Goal: Transaction & Acquisition: Purchase product/service

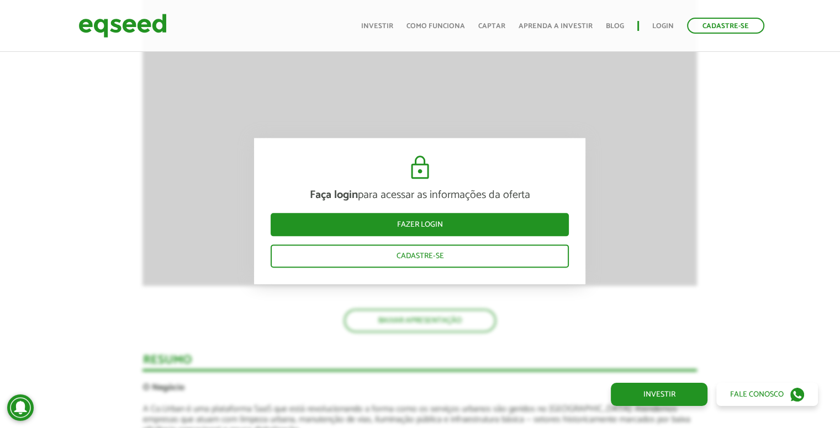
scroll to position [1327, 0]
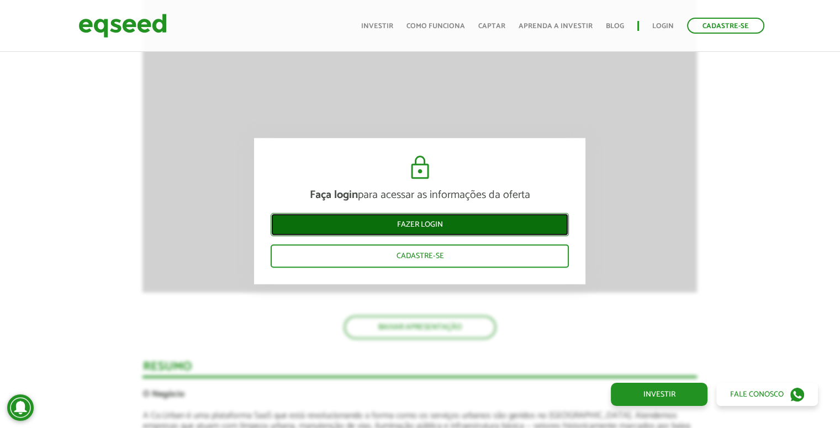
click at [461, 225] on link "Fazer login" at bounding box center [419, 224] width 298 height 23
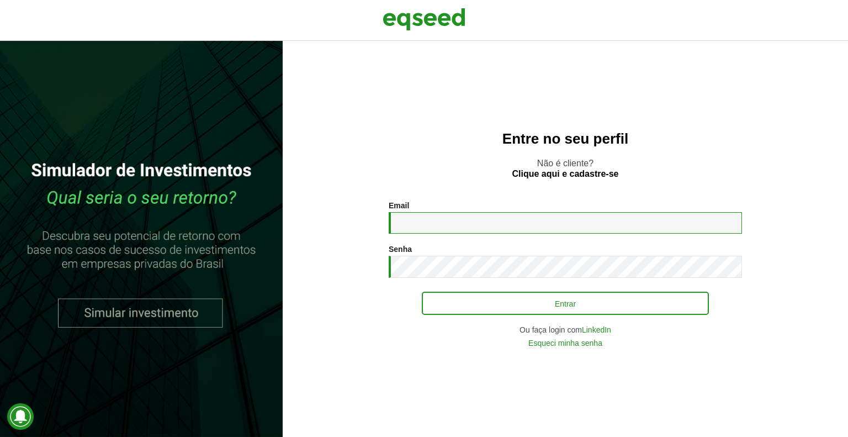
type input "**********"
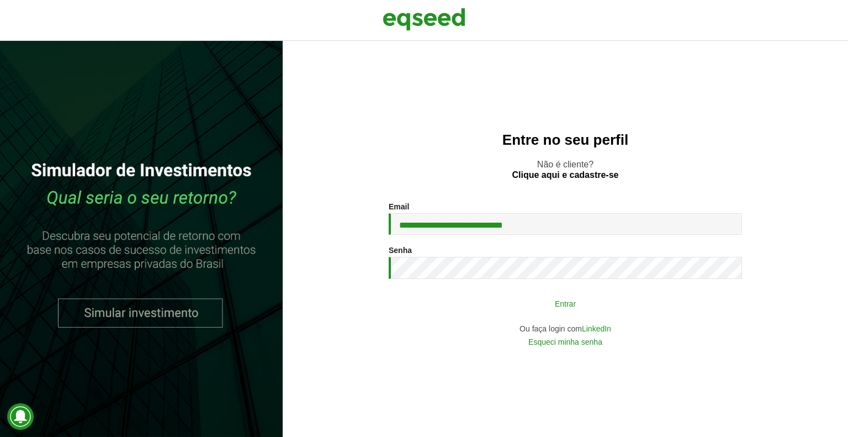
click at [543, 307] on button "Entrar" at bounding box center [565, 303] width 287 height 21
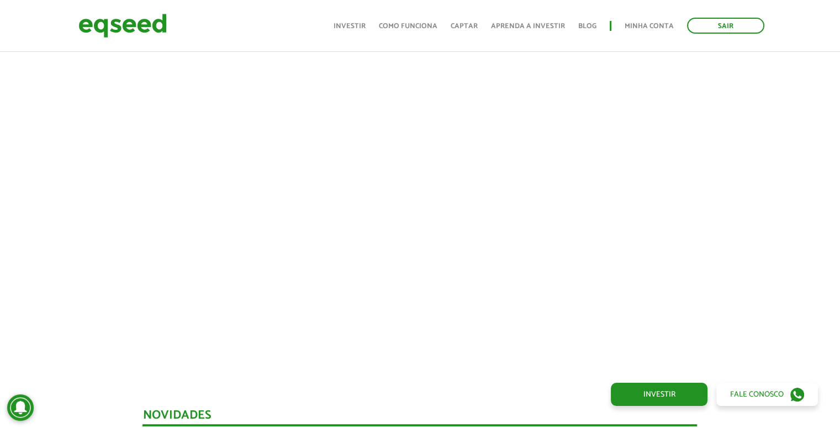
scroll to position [417, 0]
click at [29, 185] on div at bounding box center [420, 176] width 840 height 376
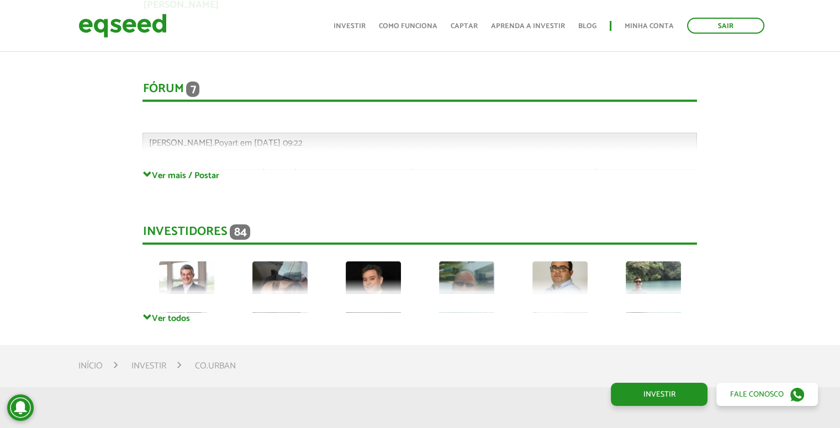
scroll to position [2580, 0]
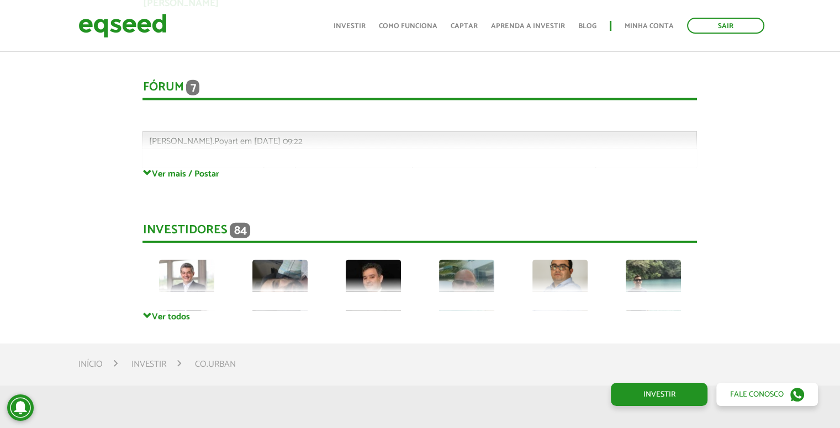
click at [163, 307] on div "Investidores 84 [PERSON_NAME] [PERSON_NAME] [PERSON_NAME] [PERSON_NAME] Privado…" at bounding box center [419, 256] width 554 height 110
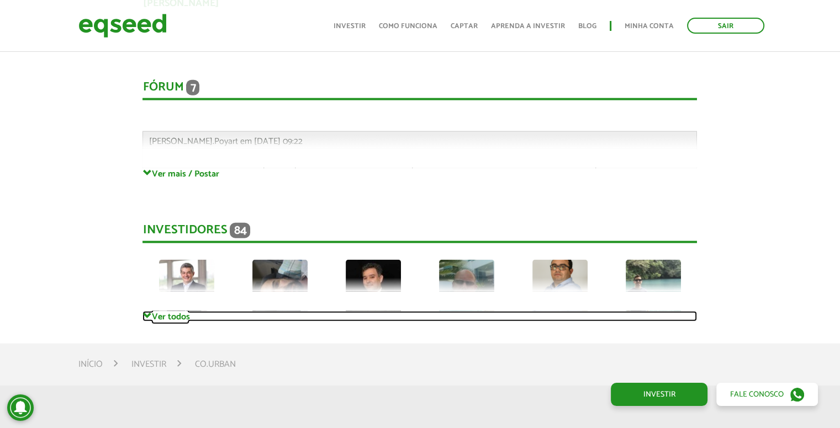
click at [173, 318] on link "Ver todos" at bounding box center [419, 316] width 554 height 10
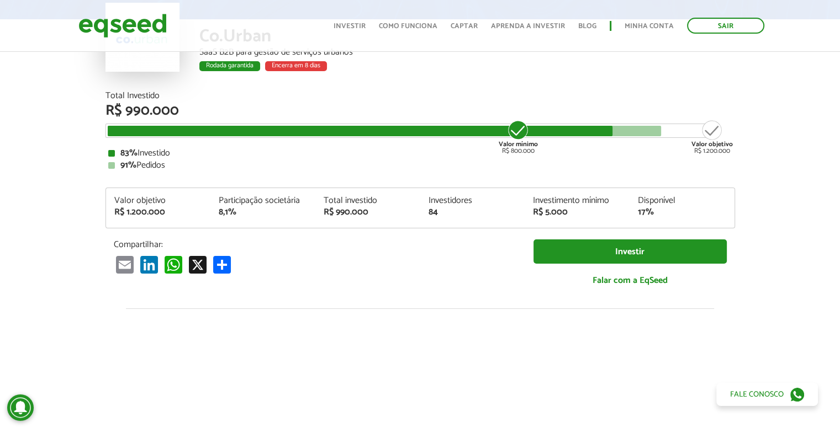
scroll to position [0, 0]
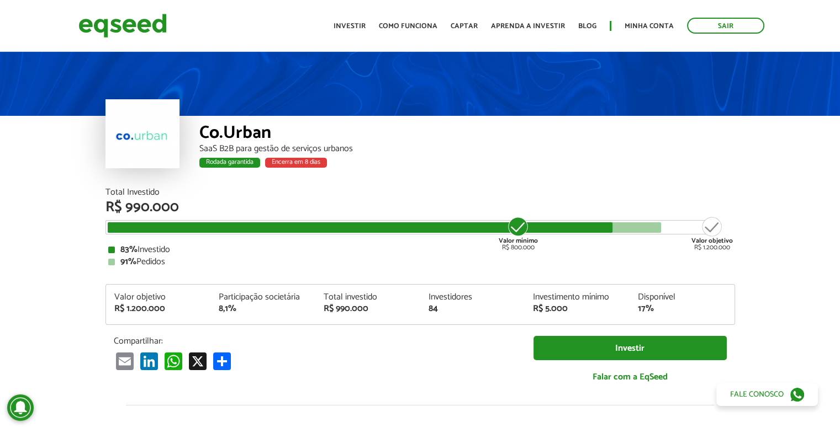
click at [134, 128] on div at bounding box center [142, 133] width 74 height 69
click at [352, 23] on link "Investir" at bounding box center [349, 26] width 32 height 7
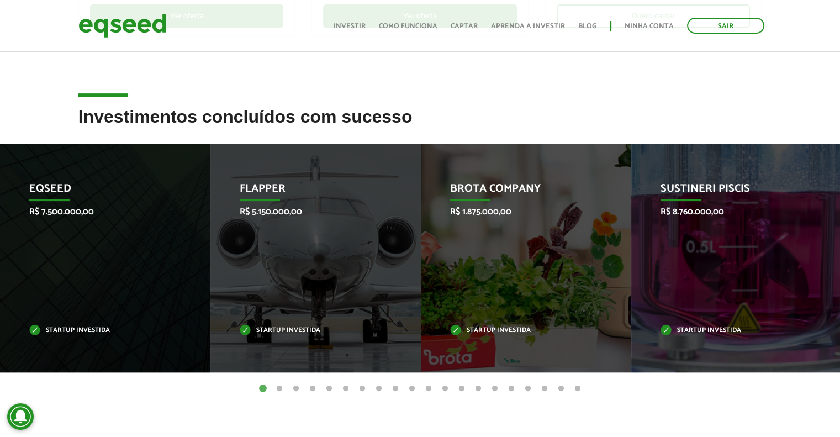
scroll to position [380, 0]
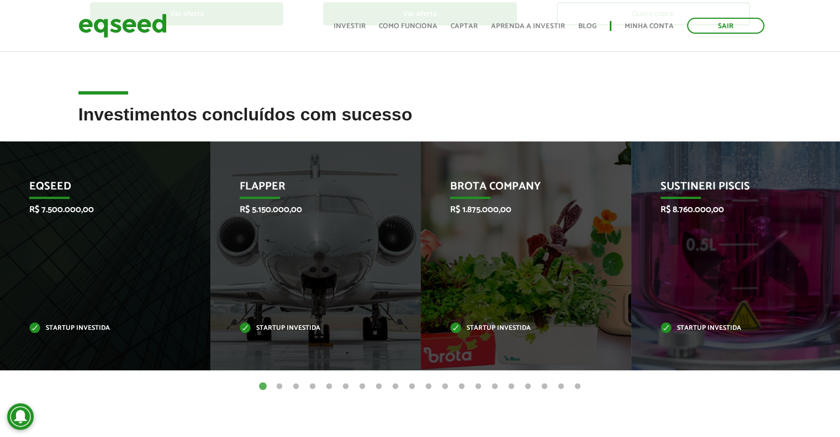
click at [276, 387] on button "2" at bounding box center [279, 386] width 11 height 11
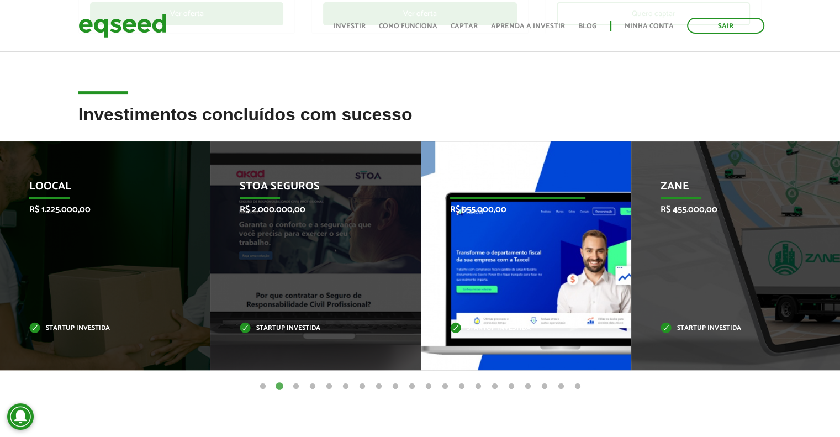
click at [525, 256] on div "Taxcel R$ 955.000,00 Startup investida" at bounding box center [518, 255] width 194 height 229
click at [487, 326] on p "Startup investida" at bounding box center [518, 328] width 136 height 6
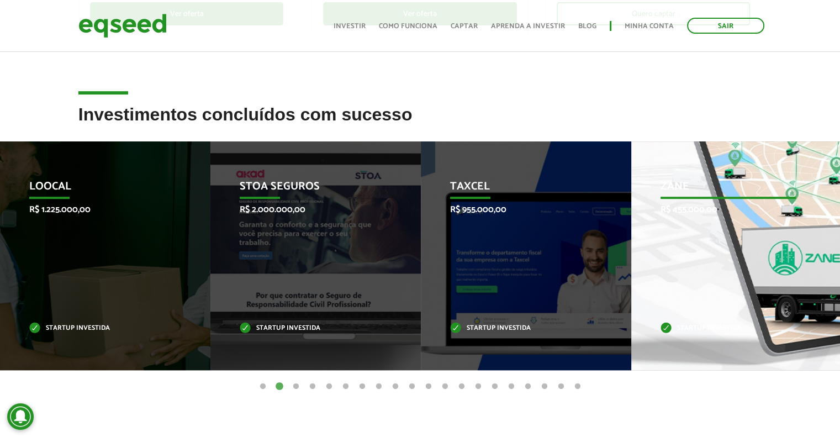
click at [760, 322] on div "Zane R$ 455.000,00 Startup investida" at bounding box center [728, 255] width 194 height 229
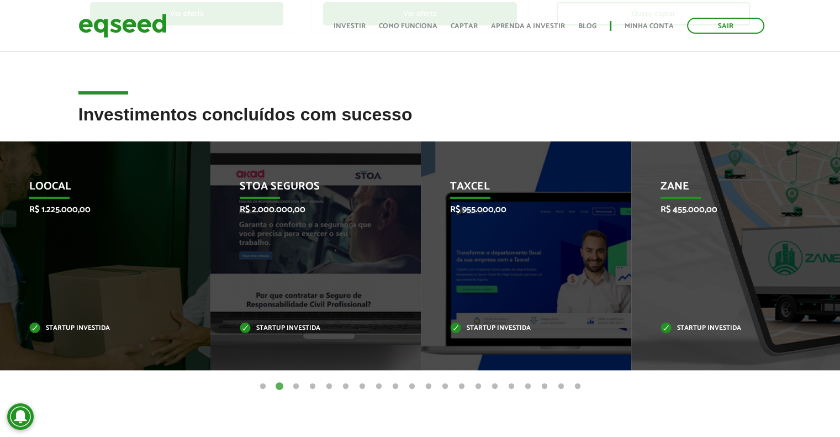
click at [294, 386] on button "3" at bounding box center [295, 386] width 11 height 11
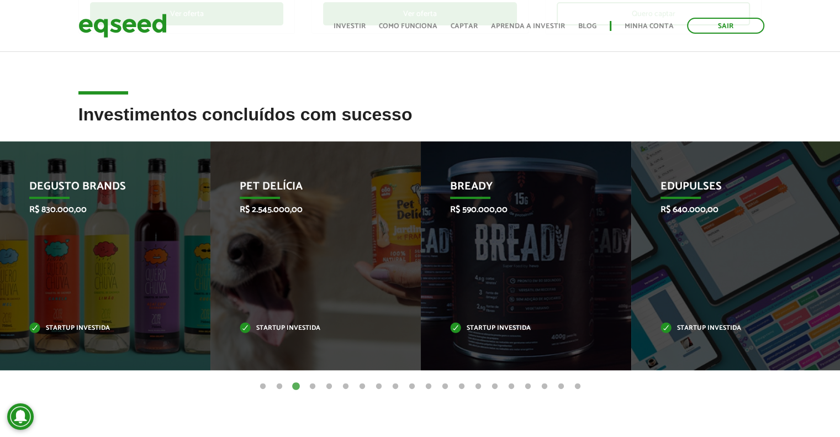
click at [315, 386] on button "4" at bounding box center [312, 386] width 11 height 11
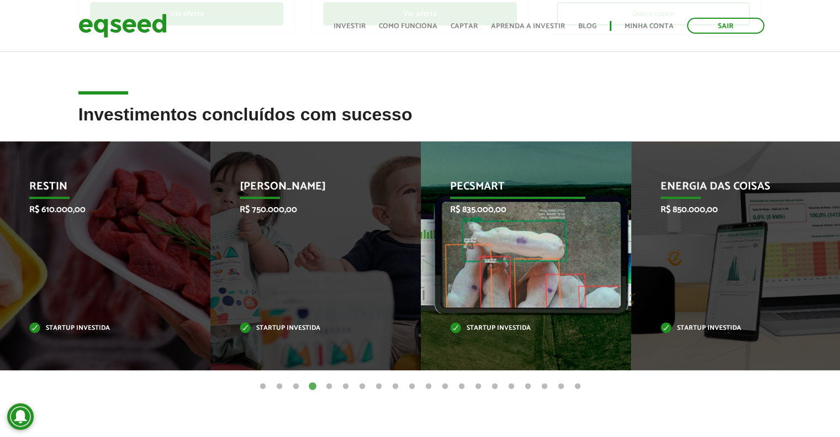
click at [543, 278] on div "Pecsmart R$ 835.000,00 Startup investida" at bounding box center [518, 255] width 194 height 229
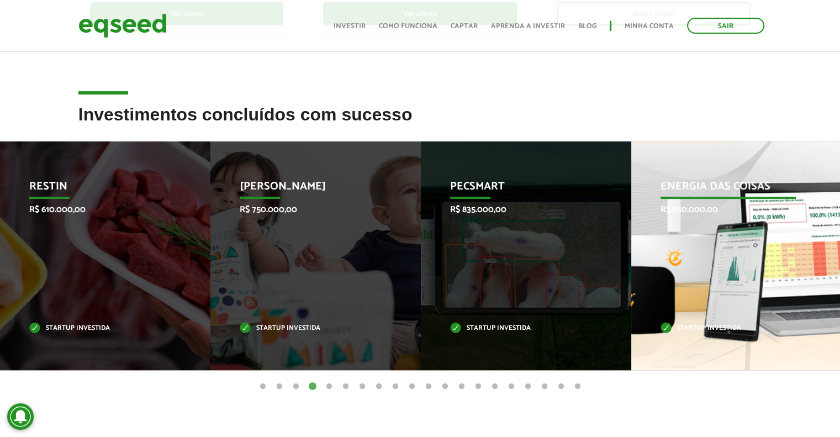
click at [652, 300] on div "Energia das Coisas R$ 850.000,00 Startup investida" at bounding box center [728, 255] width 194 height 229
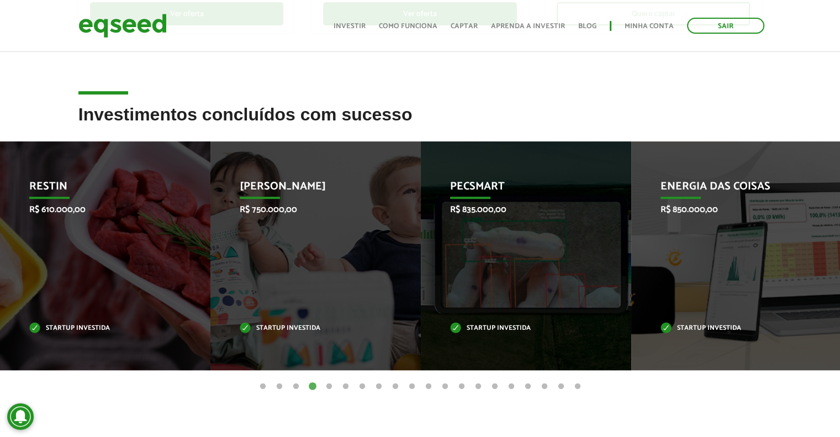
click at [328, 384] on button "5" at bounding box center [328, 386] width 11 height 11
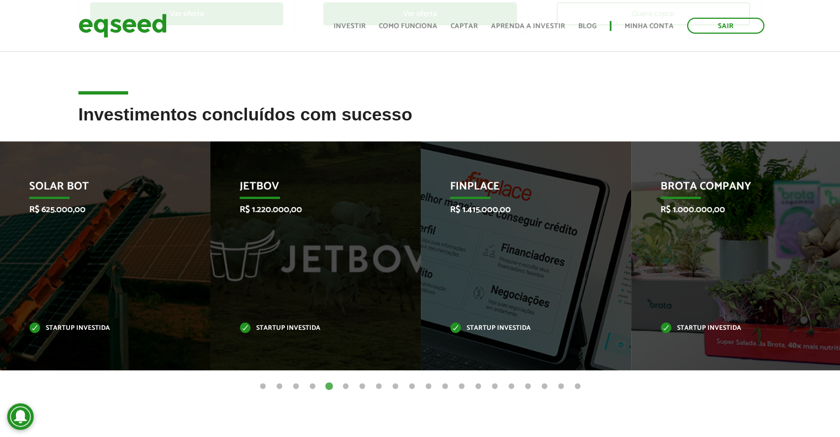
click at [315, 384] on button "4" at bounding box center [312, 386] width 11 height 11
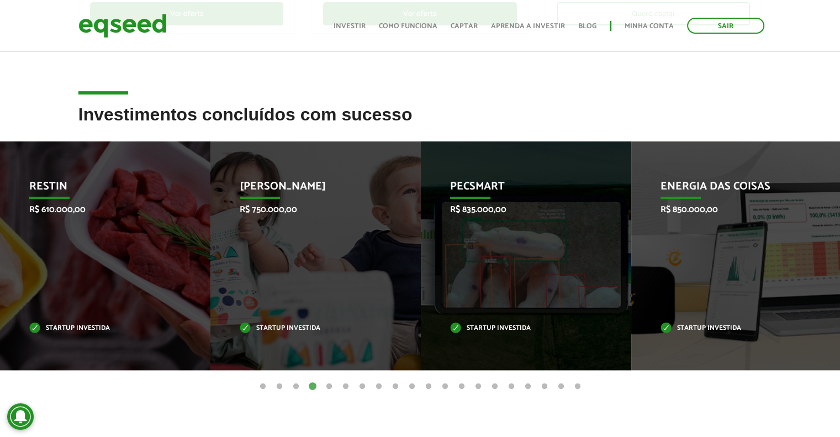
click at [322, 384] on ul "1 2 3 4 5 6 7 8 9 10 11 12 13 14 15 16 17 18 19 20" at bounding box center [420, 386] width 840 height 12
drag, startPoint x: 338, startPoint y: 391, endPoint x: 328, endPoint y: 388, distance: 10.7
click at [328, 388] on article "Investimentos concluídos com sucesso Invoop R$ 250.000,00 Startup investida Pro…" at bounding box center [420, 278] width 840 height 347
click at [327, 388] on button "5" at bounding box center [328, 386] width 11 height 11
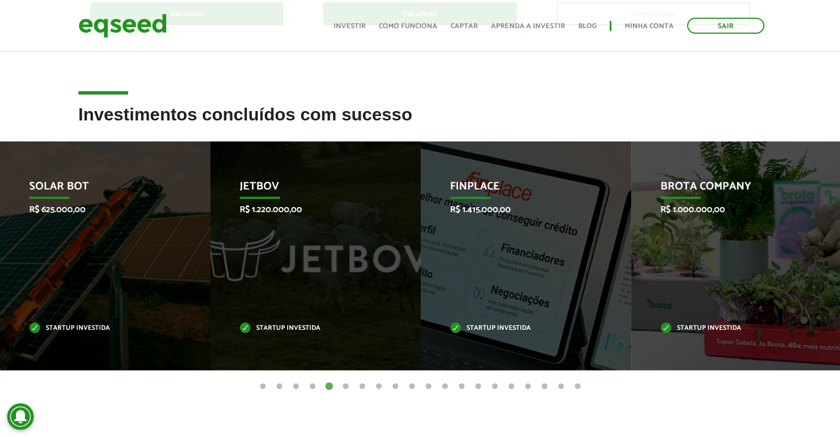
click at [341, 388] on button "6" at bounding box center [345, 386] width 11 height 11
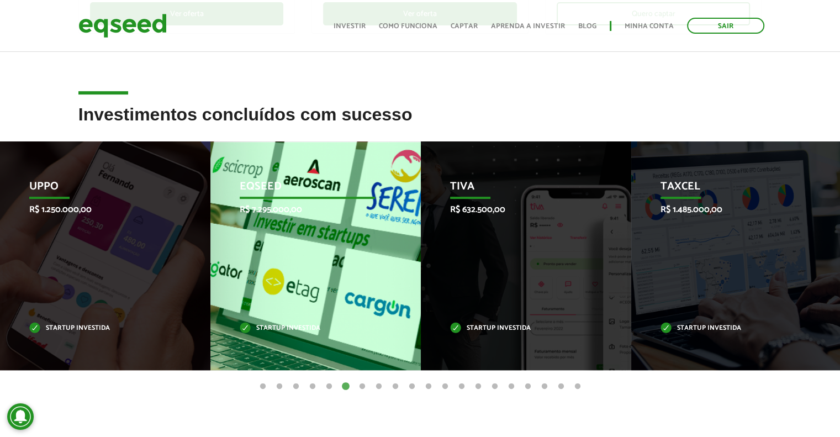
click at [246, 326] on p "Startup investida" at bounding box center [308, 328] width 136 height 6
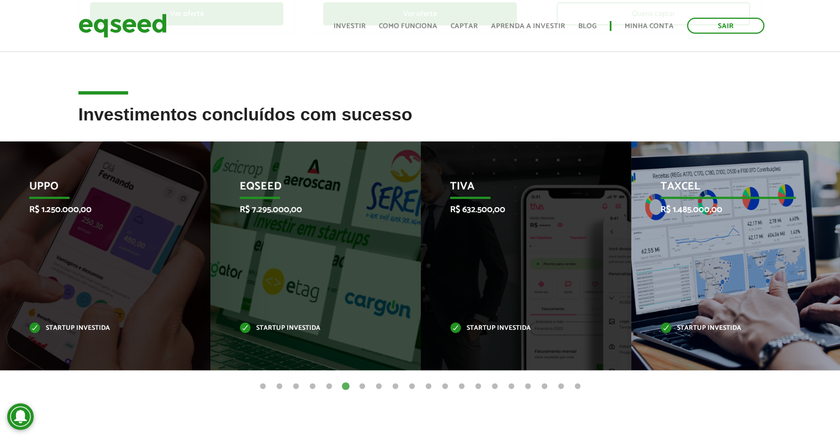
click at [666, 225] on div "Taxcel R$ 1.485.000,00 Startup investida" at bounding box center [728, 255] width 194 height 229
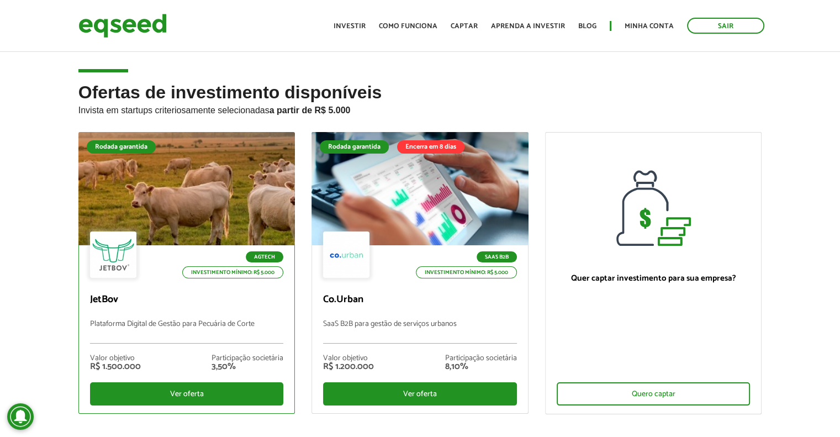
scroll to position [0, 0]
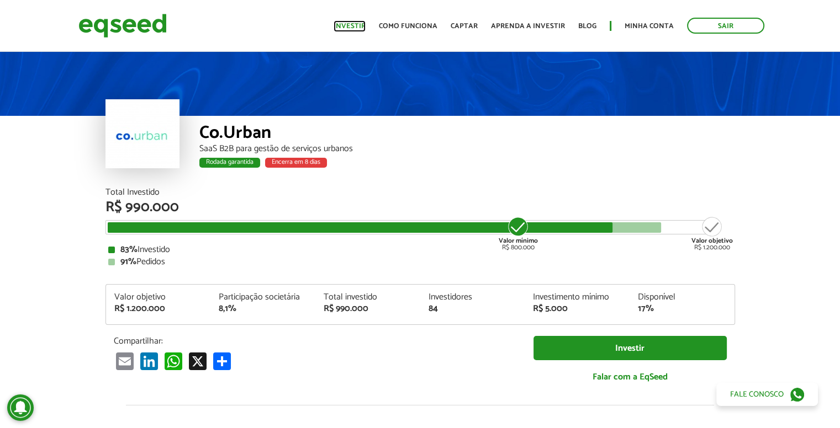
click at [357, 28] on link "Investir" at bounding box center [349, 26] width 32 height 7
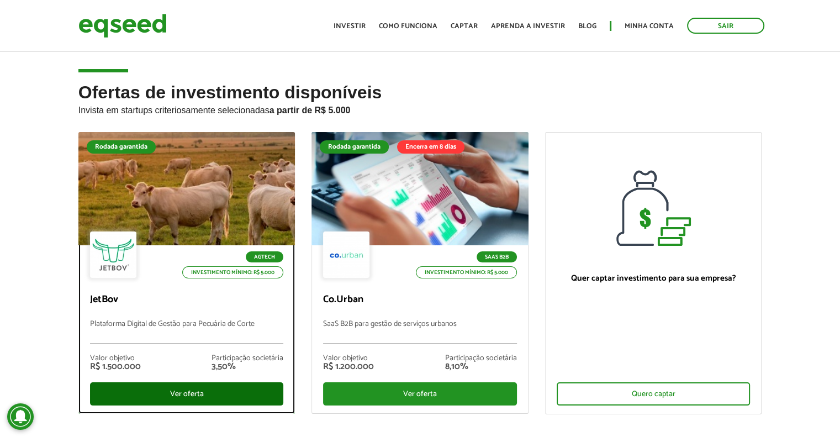
click at [174, 388] on div "Ver oferta" at bounding box center [187, 393] width 194 height 23
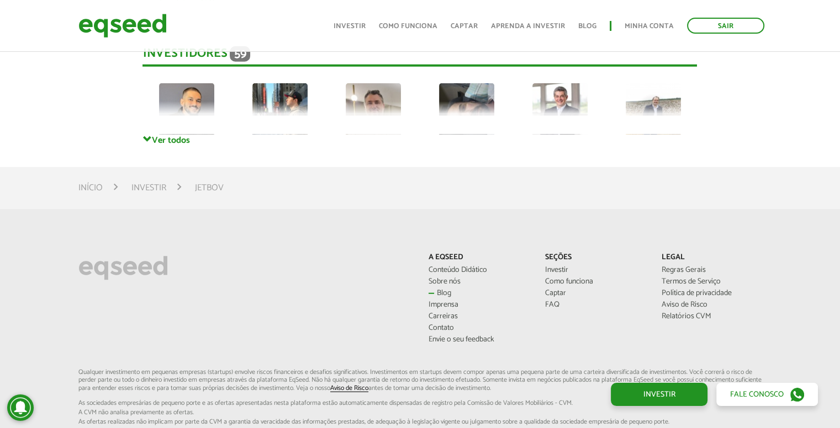
scroll to position [3208, 0]
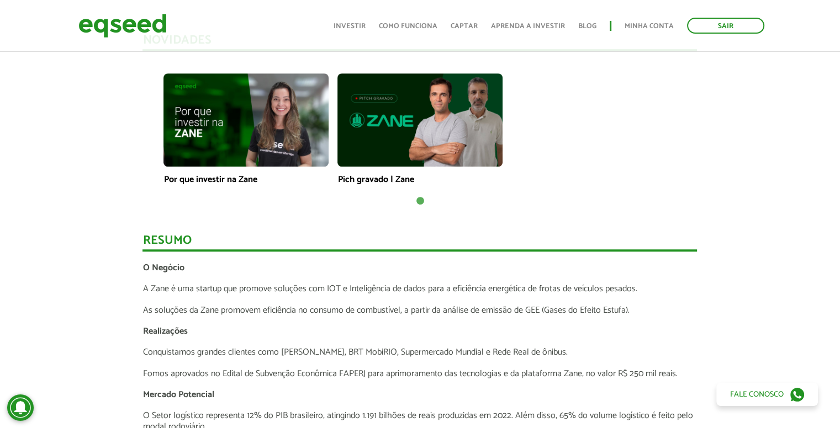
scroll to position [802, 0]
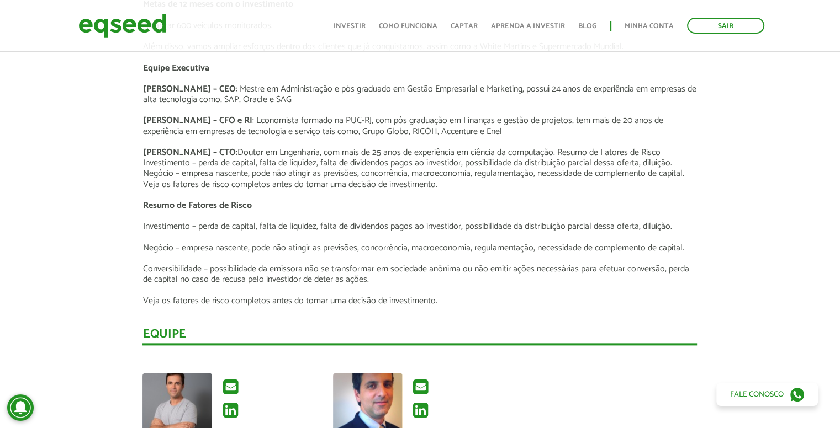
scroll to position [1267, 0]
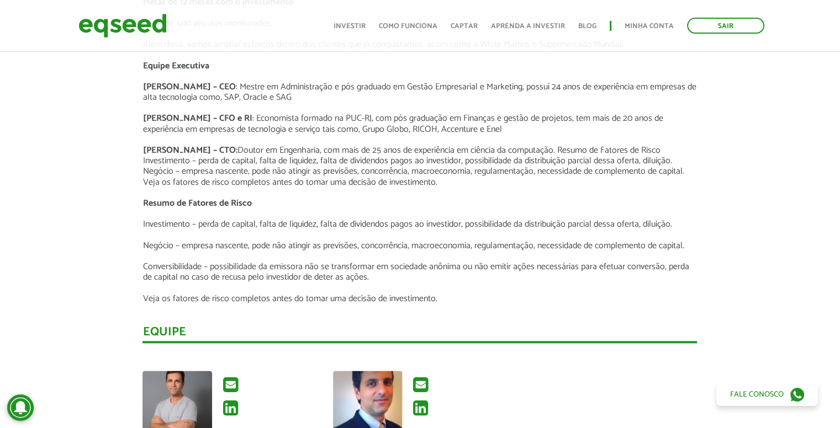
click at [259, 170] on p "[PERSON_NAME] – CTO: Doutor em Engenharia, com mais de 25 anos de experiência e…" at bounding box center [419, 166] width 554 height 43
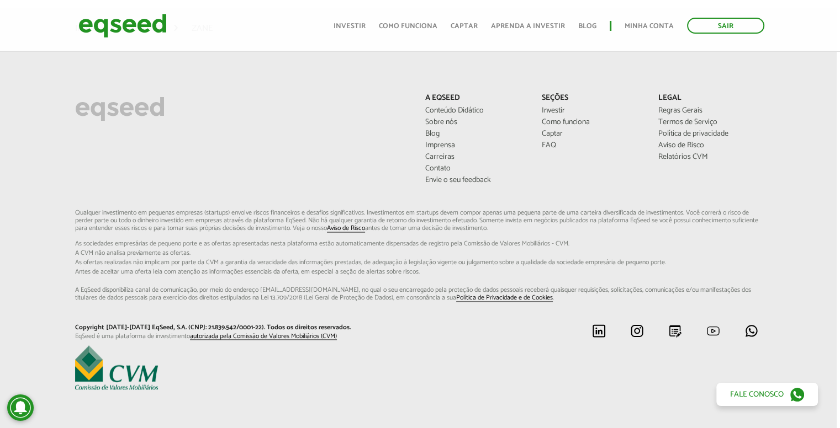
scroll to position [1775, 3]
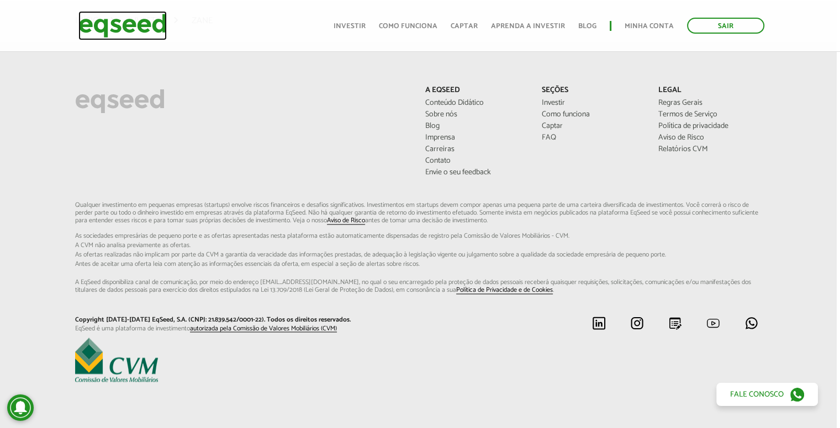
click at [161, 24] on img at bounding box center [122, 25] width 88 height 29
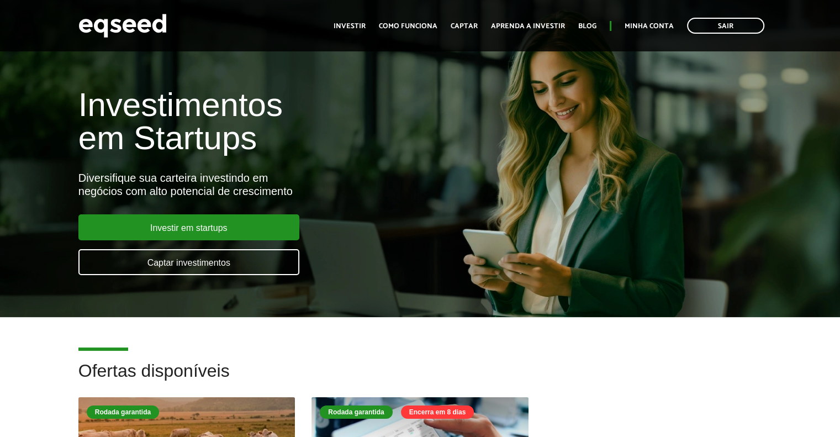
scroll to position [297, 0]
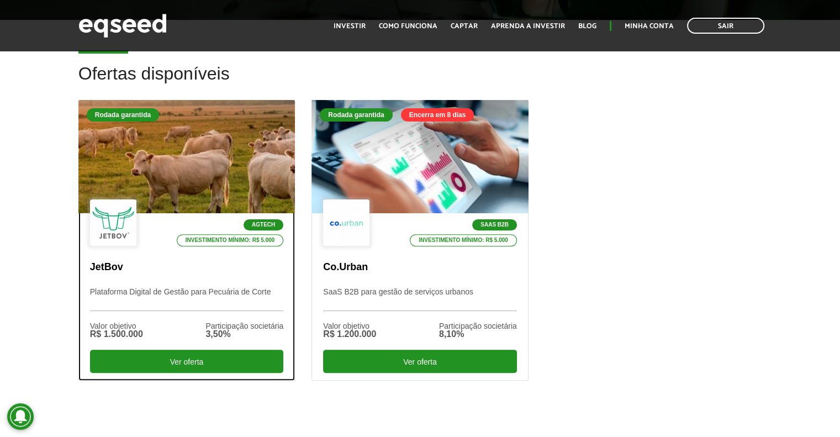
click at [185, 165] on div at bounding box center [186, 157] width 260 height 136
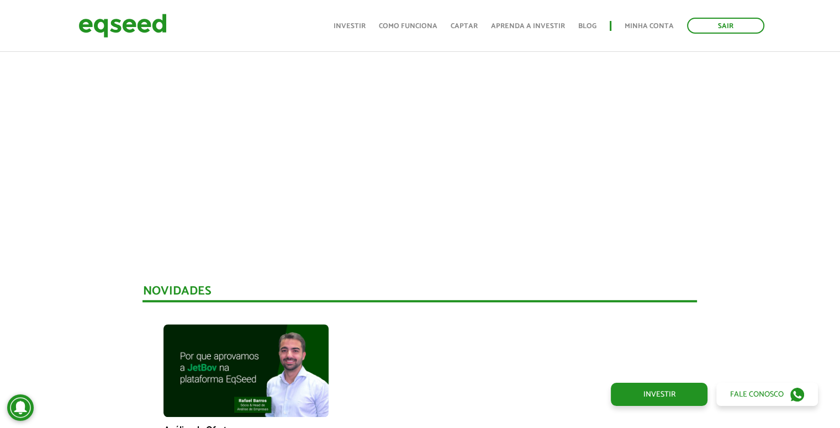
scroll to position [541, 0]
